Goal: Task Accomplishment & Management: Use online tool/utility

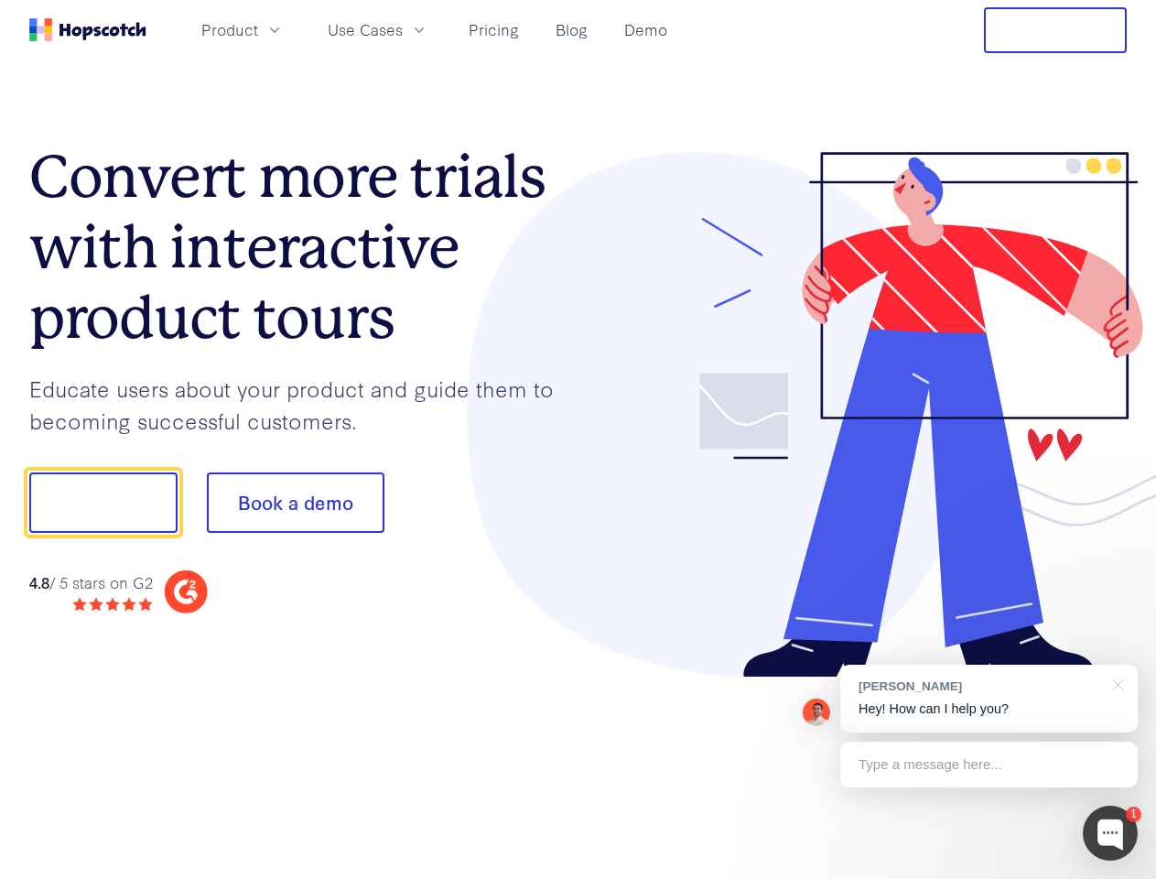
click at [578, 439] on div at bounding box center [852, 415] width 549 height 526
click at [258, 29] on span "Product" at bounding box center [229, 29] width 57 height 23
click at [403, 29] on span "Use Cases" at bounding box center [365, 29] width 75 height 23
click at [1055, 30] on button "Free Trial" at bounding box center [1055, 30] width 143 height 46
click at [102, 502] on button "Show me!" at bounding box center [103, 502] width 148 height 60
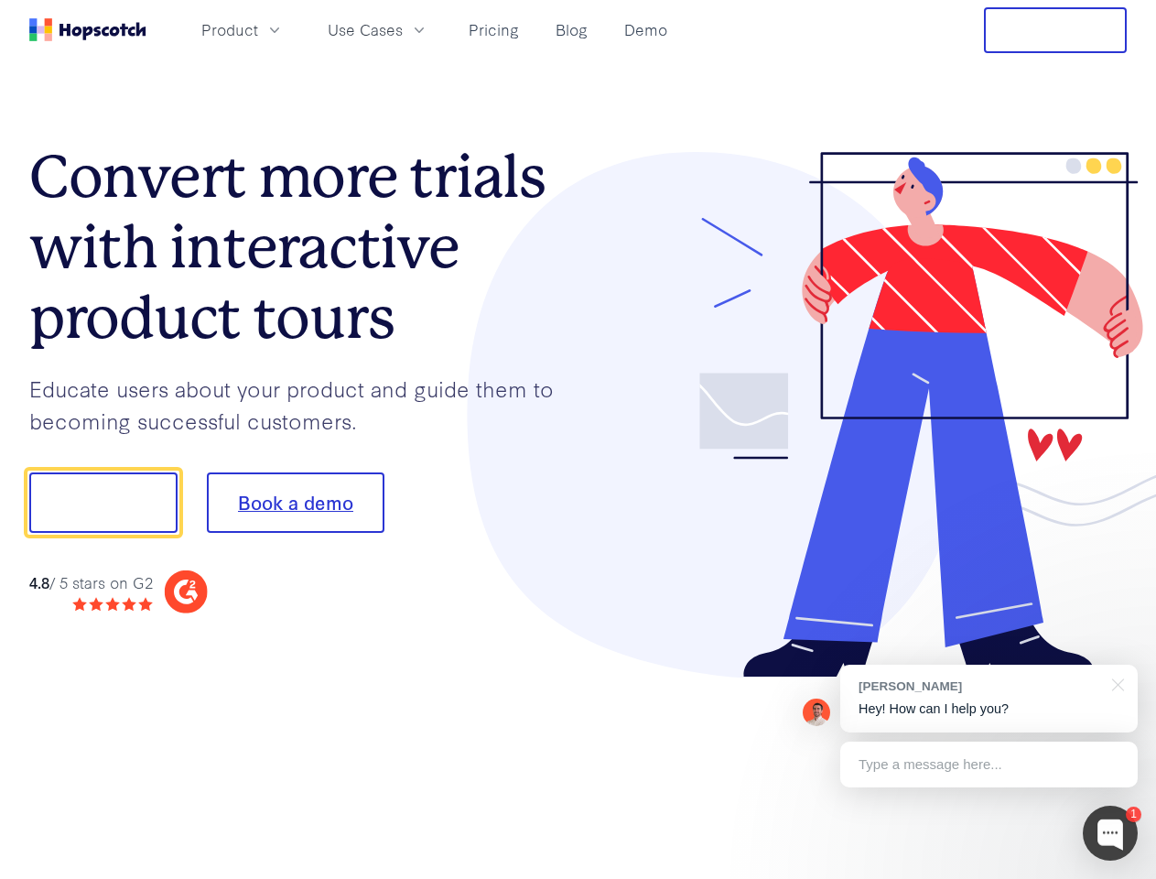
click at [295, 502] on button "Book a demo" at bounding box center [296, 502] width 178 height 60
click at [1110, 833] on div at bounding box center [1110, 832] width 55 height 55
click at [988, 698] on div "[PERSON_NAME] Hey! How can I help you?" at bounding box center [988, 698] width 297 height 68
click at [1115, 683] on div at bounding box center [965, 500] width 343 height 610
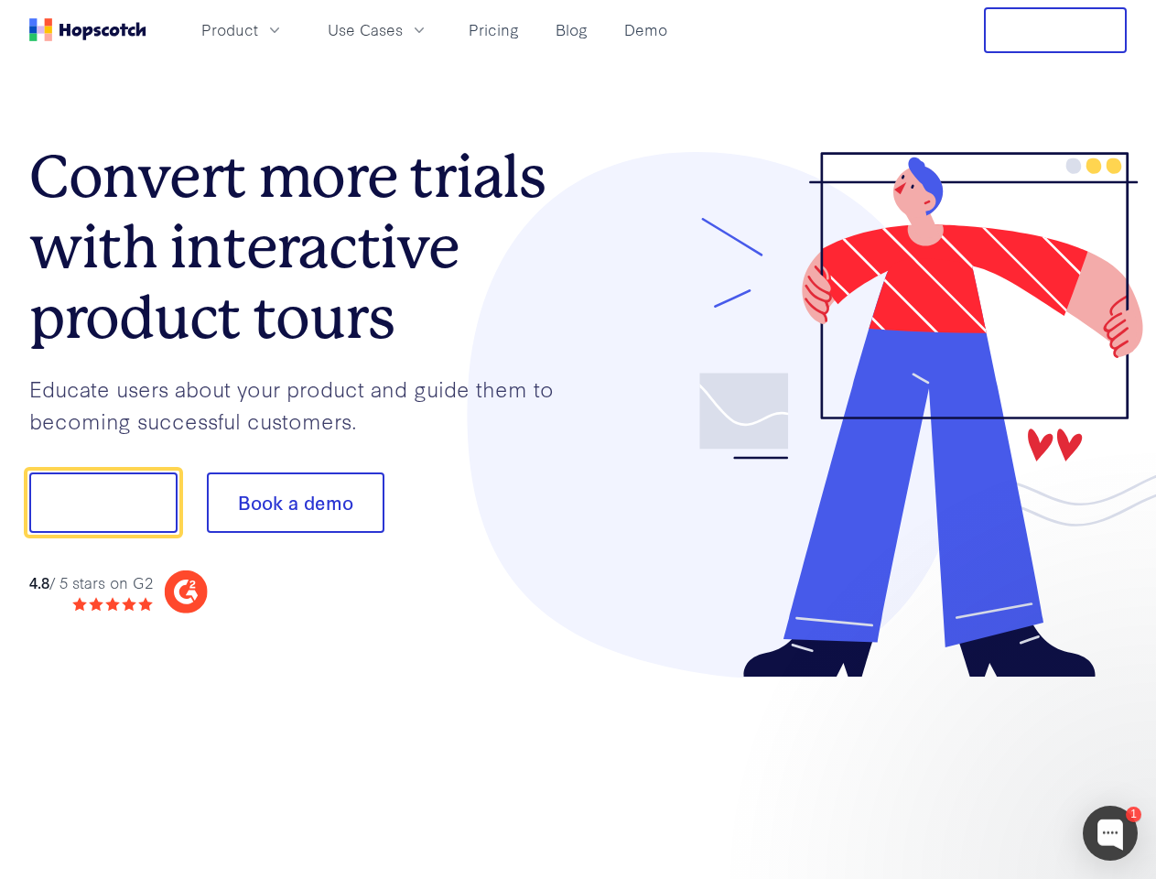
click at [988, 764] on div at bounding box center [965, 622] width 343 height 365
